Goal: Book appointment/travel/reservation

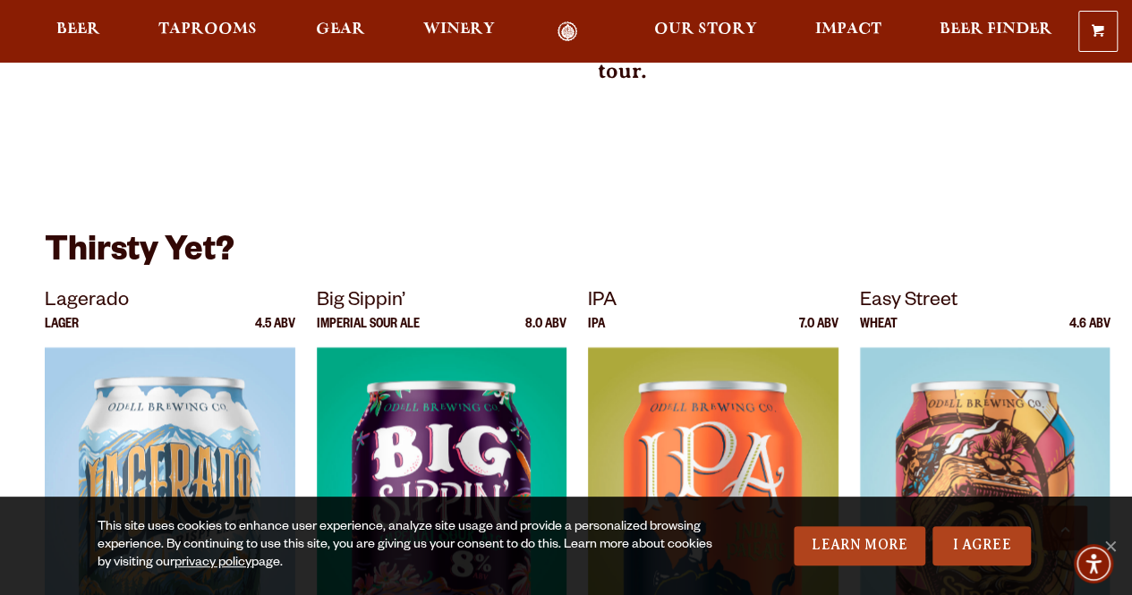
scroll to position [1108, 0]
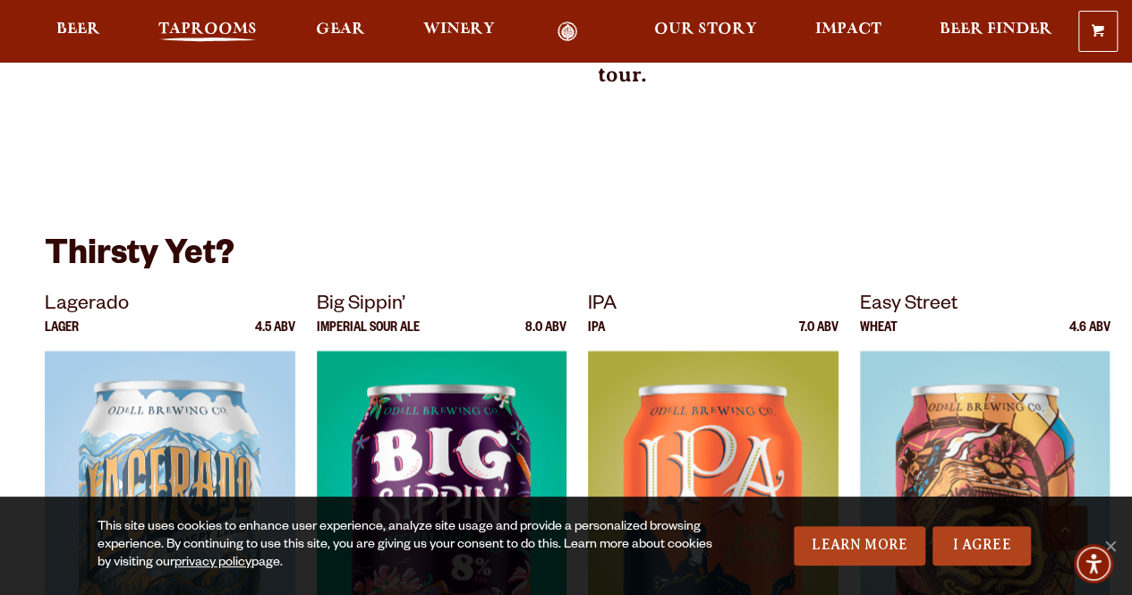
click at [225, 26] on span "Taprooms" at bounding box center [207, 29] width 98 height 14
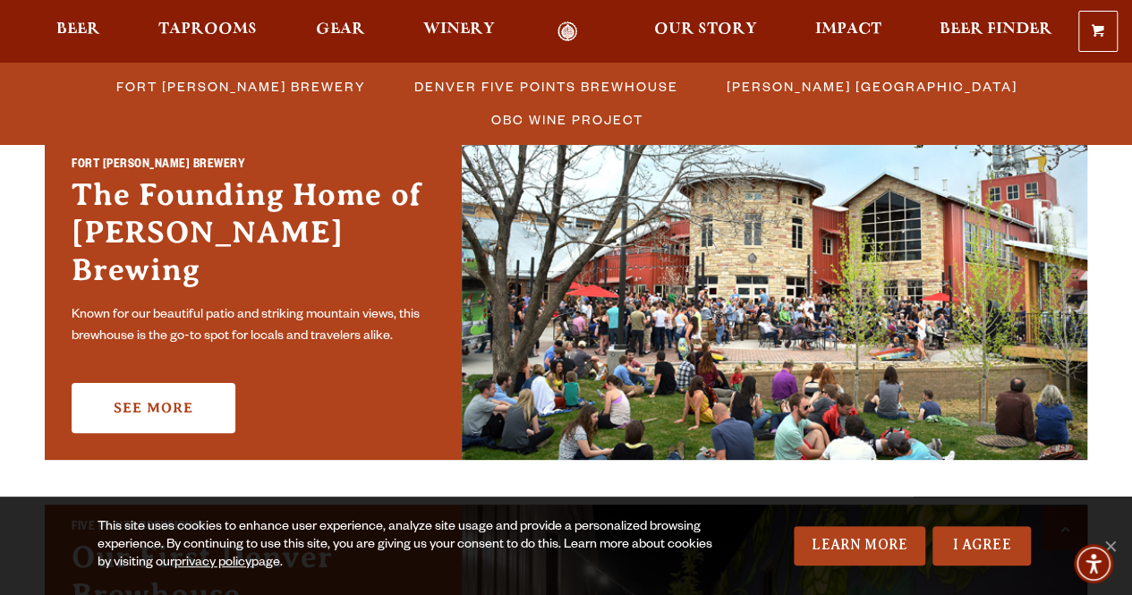
scroll to position [544, 0]
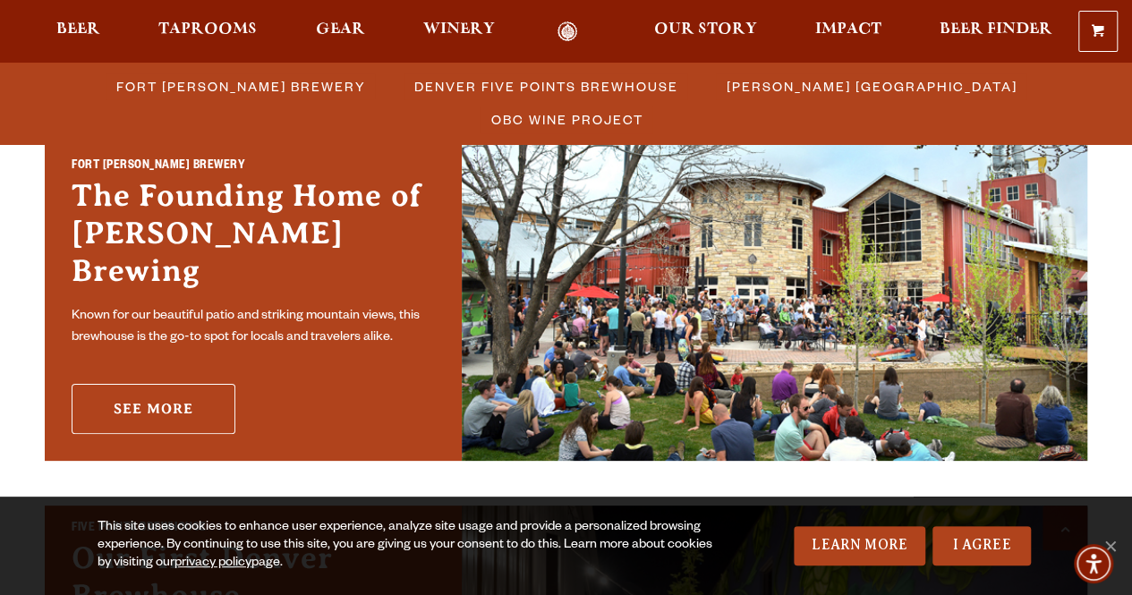
click at [173, 389] on link "See More" at bounding box center [154, 409] width 164 height 50
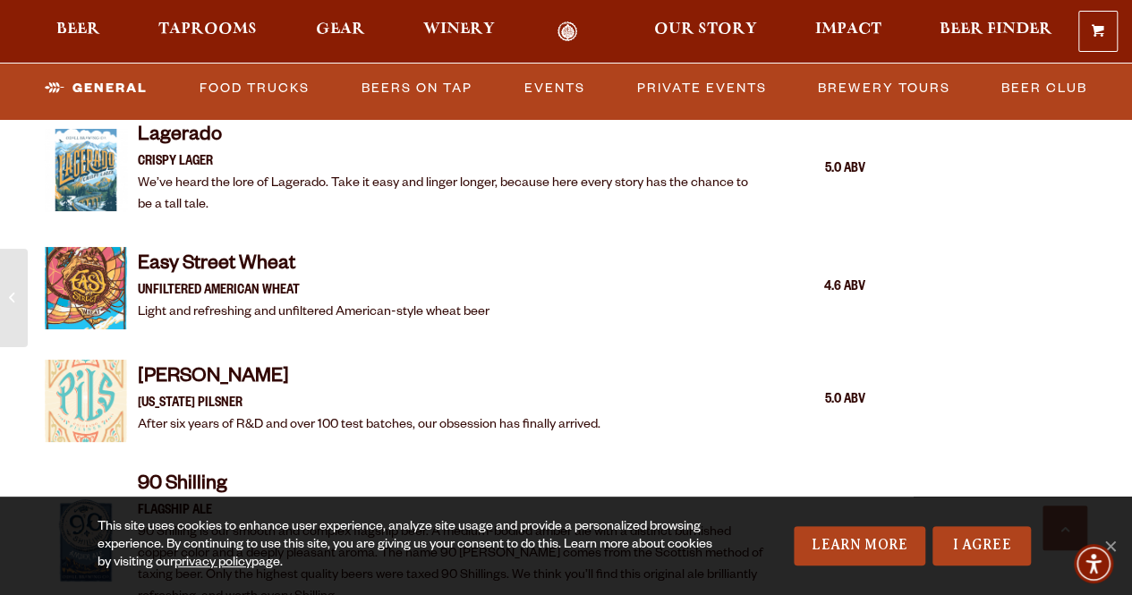
scroll to position [1839, 0]
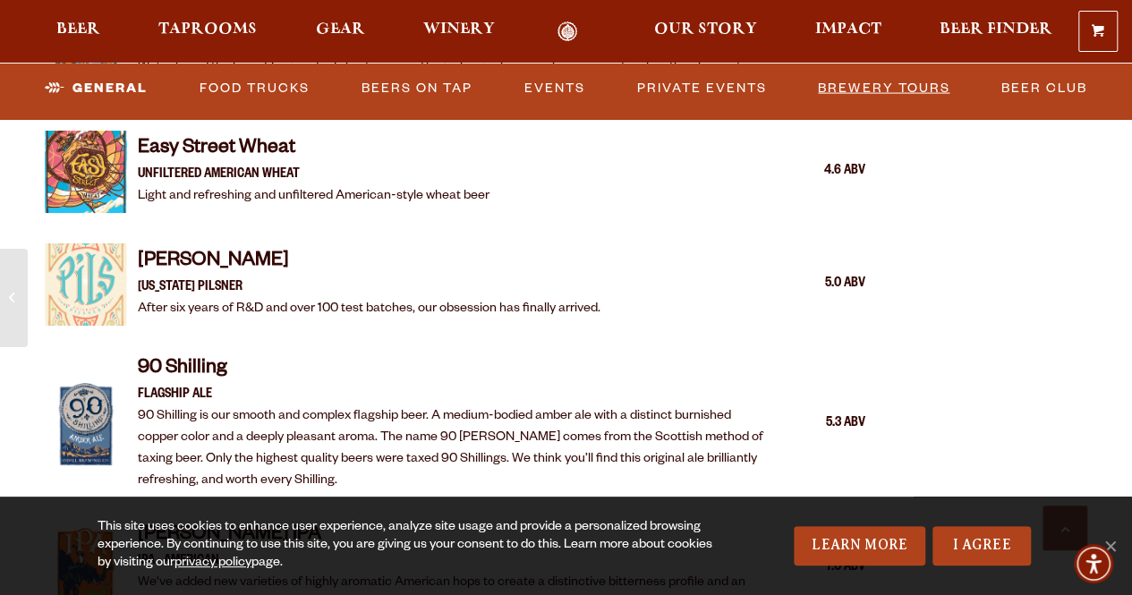
click at [848, 87] on link "Brewery Tours" at bounding box center [884, 87] width 146 height 41
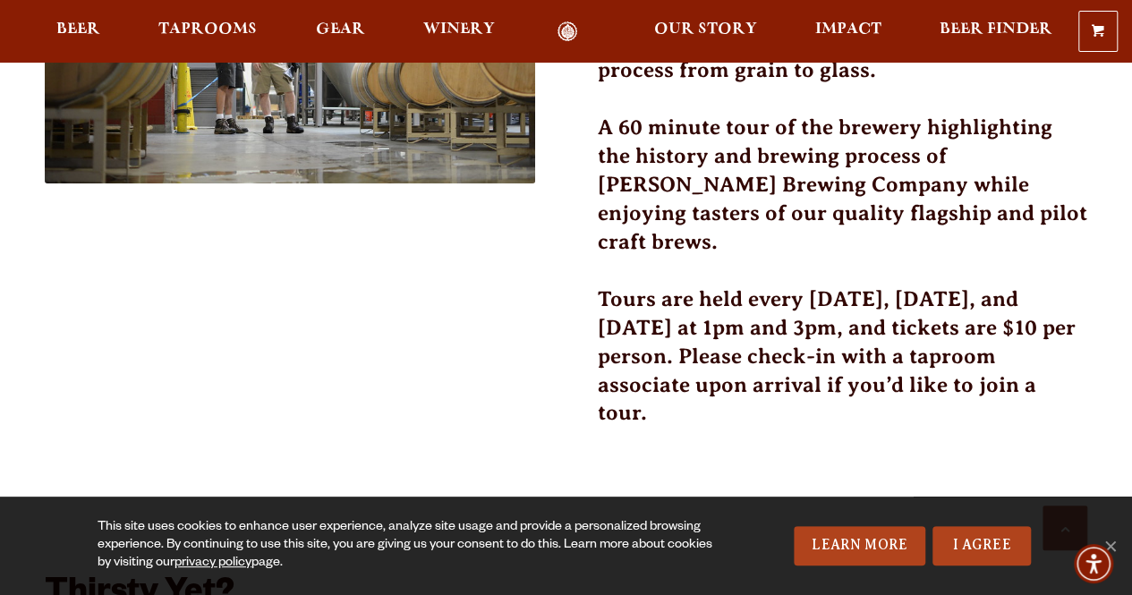
scroll to position [770, 0]
